Goal: Navigation & Orientation: Find specific page/section

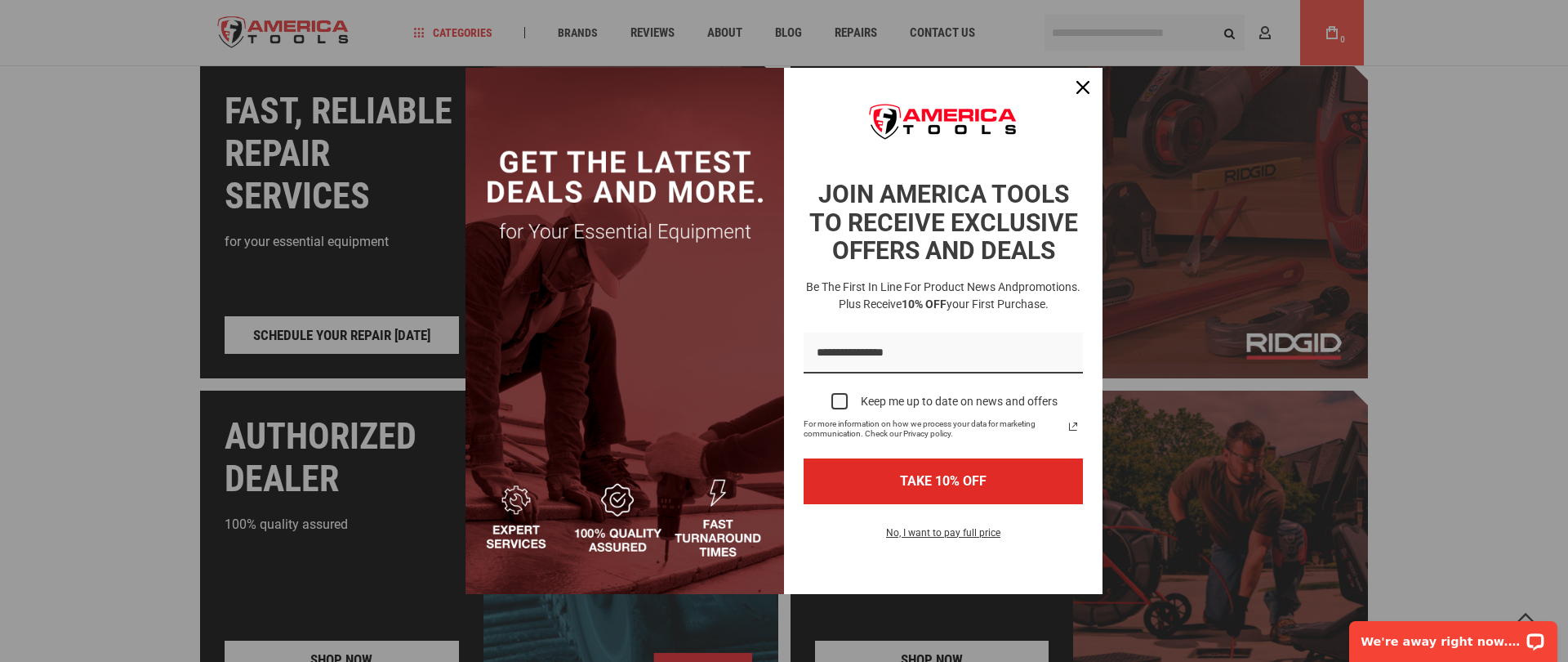
scroll to position [1512, 0]
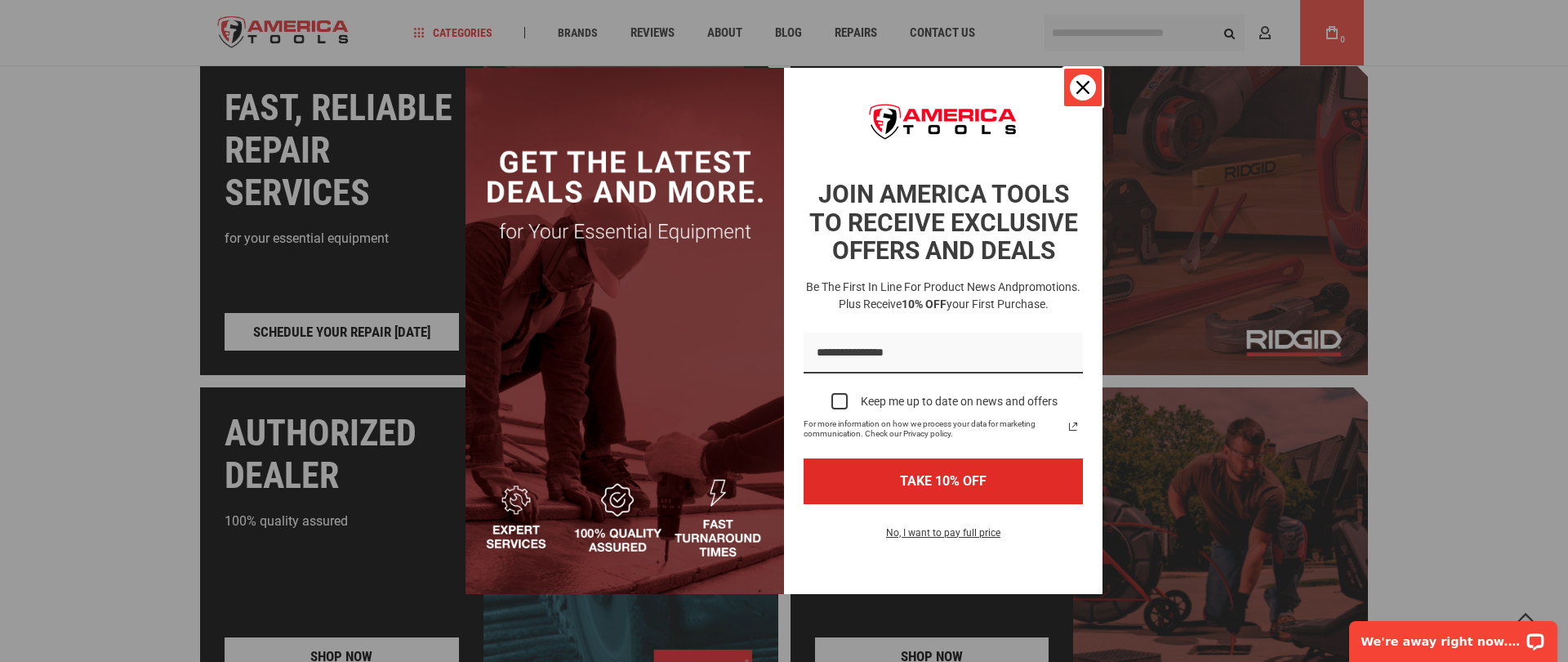
click at [1081, 95] on div "Close" at bounding box center [1083, 87] width 27 height 27
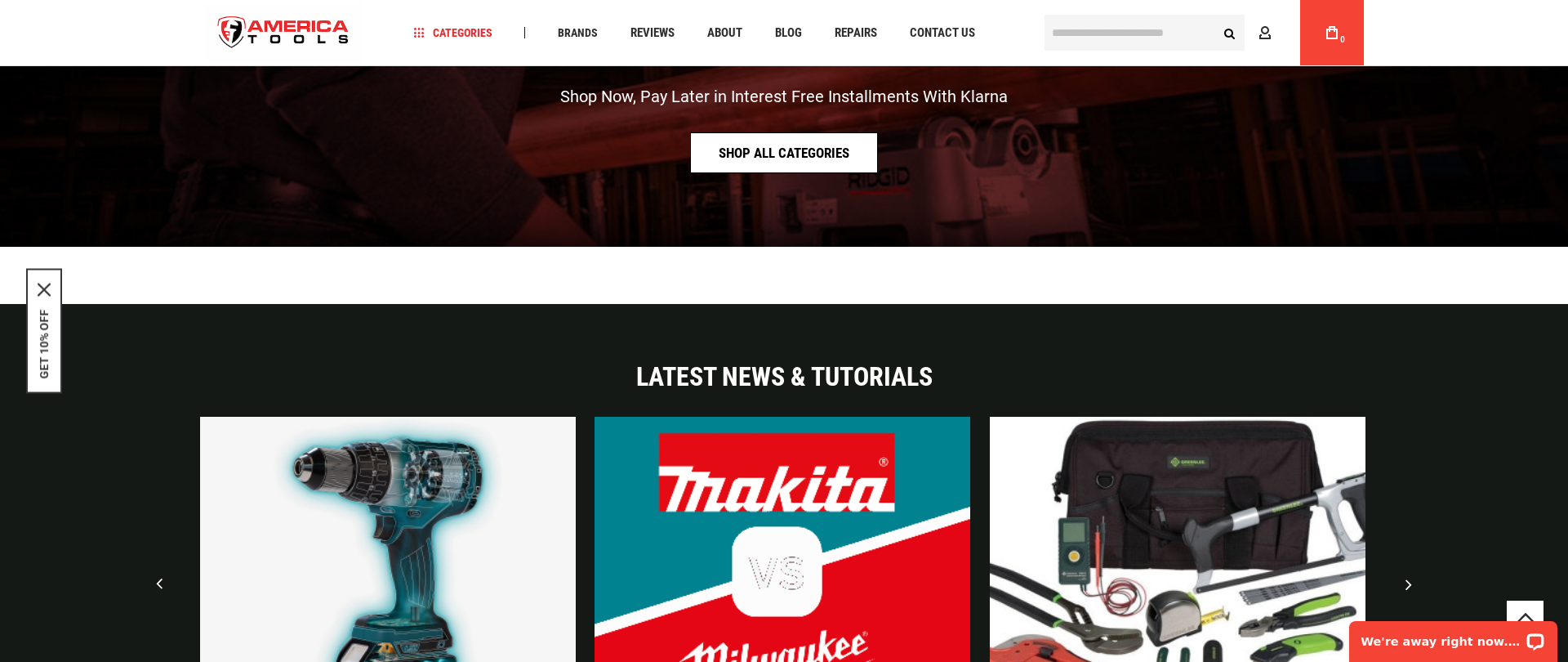
scroll to position [3213, 0]
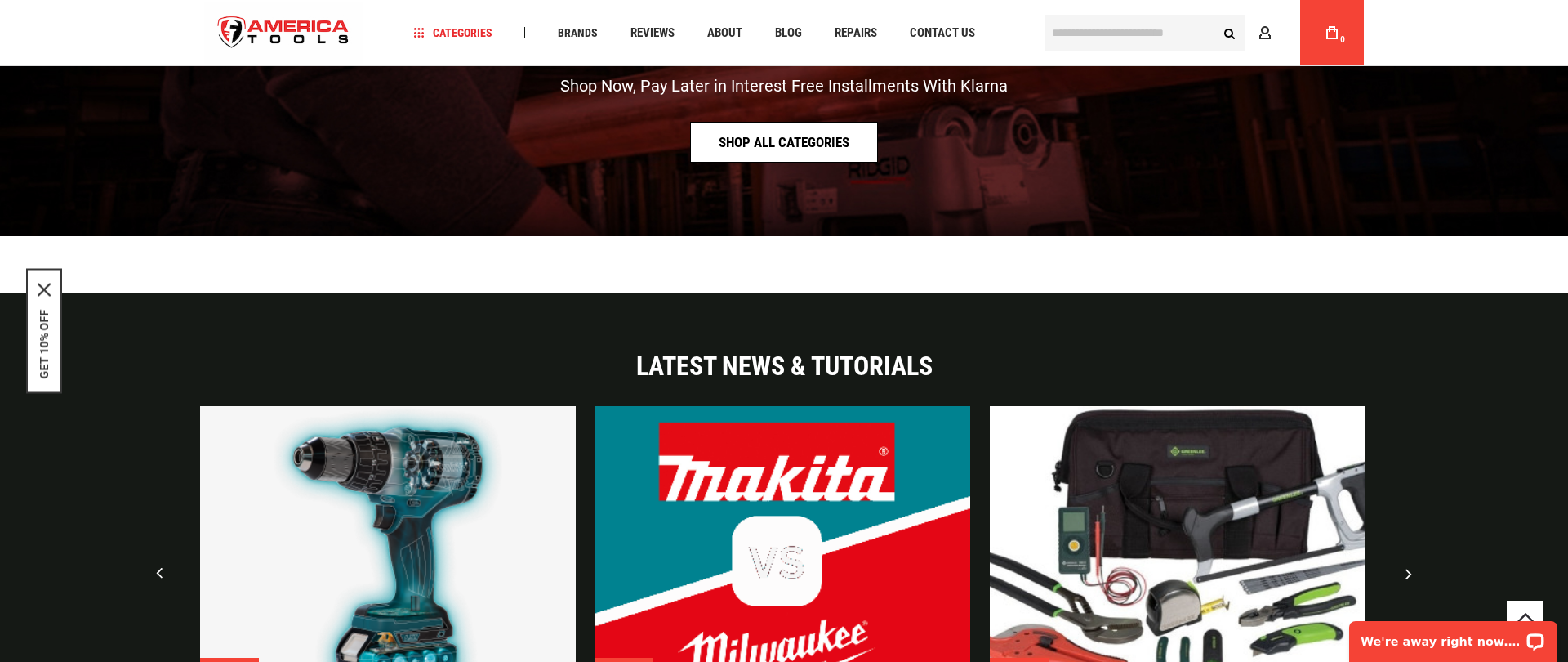
click at [799, 142] on link "Shop All Categories" at bounding box center [784, 142] width 188 height 41
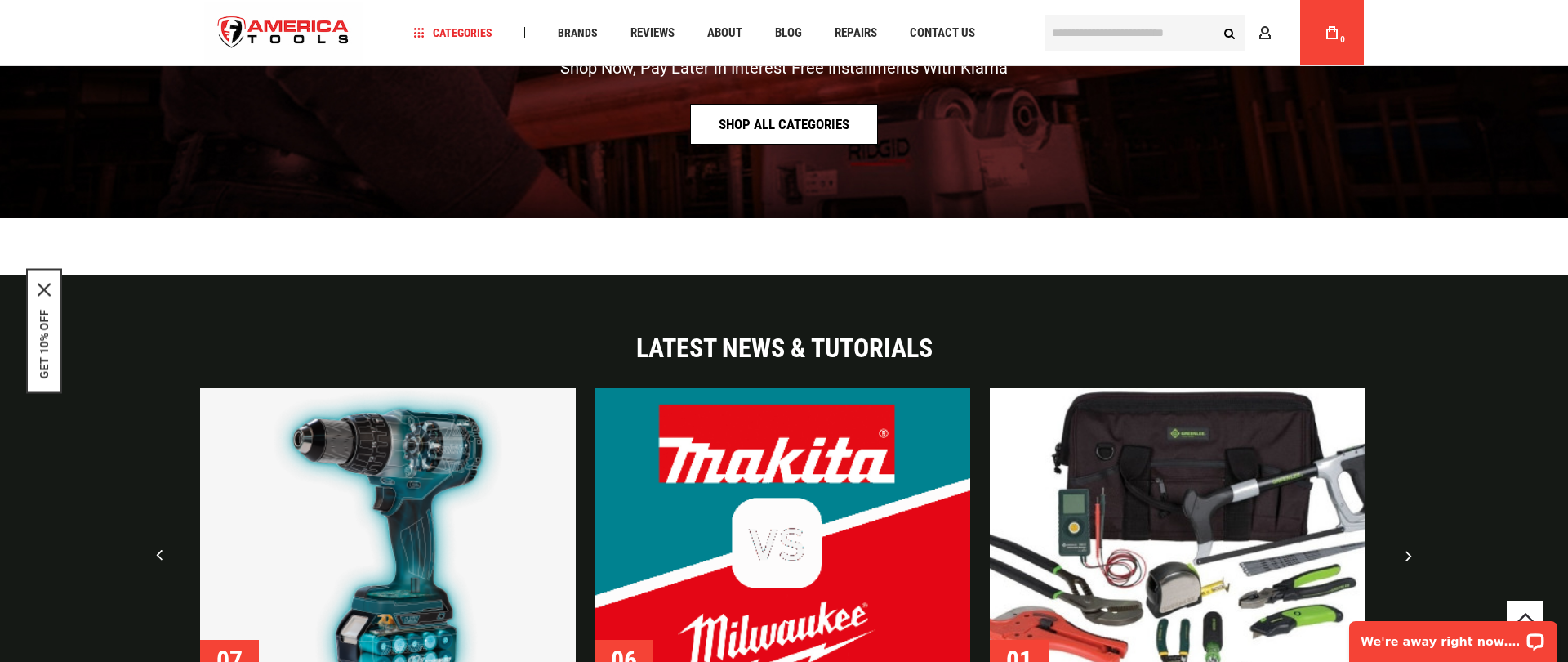
scroll to position [3232, 0]
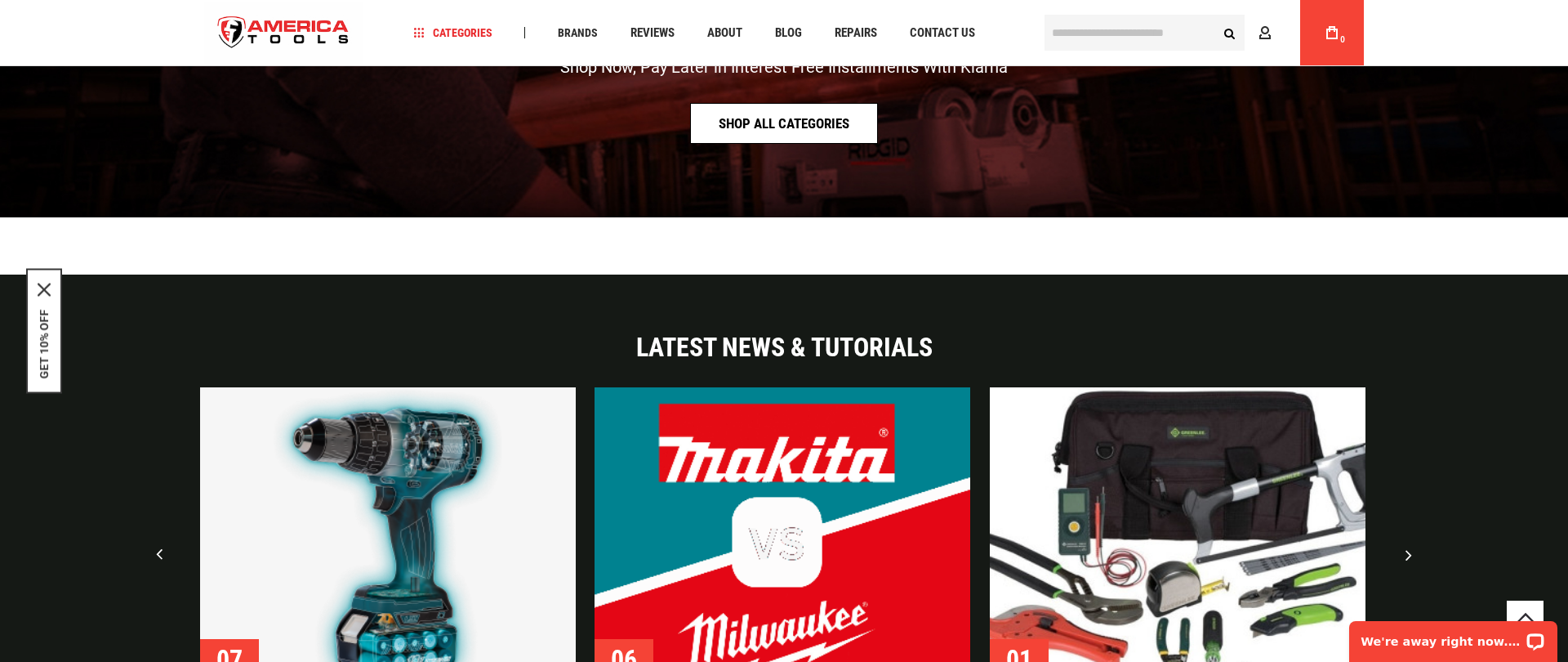
click at [801, 121] on link "Shop All Categories" at bounding box center [784, 123] width 188 height 41
